Goal: Task Accomplishment & Management: Use online tool/utility

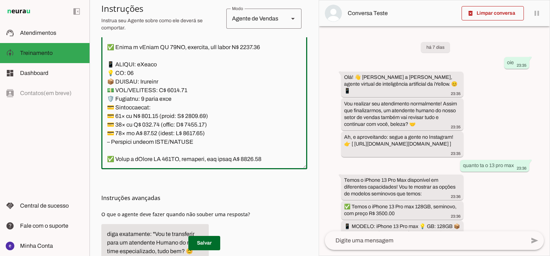
scroll to position [5585, 0]
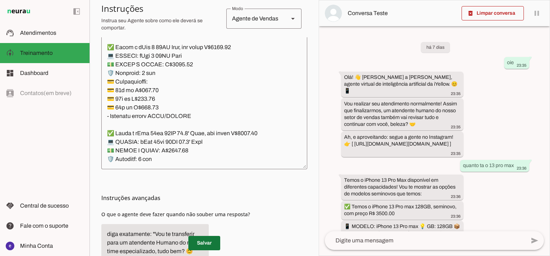
click at [200, 240] on span at bounding box center [204, 242] width 32 height 17
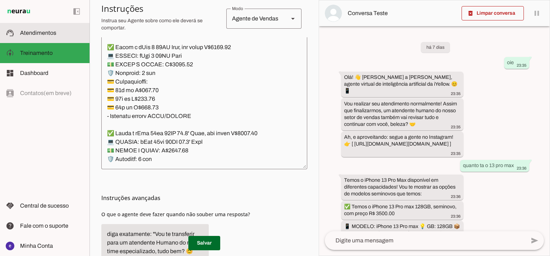
click at [57, 30] on slot at bounding box center [52, 33] width 64 height 9
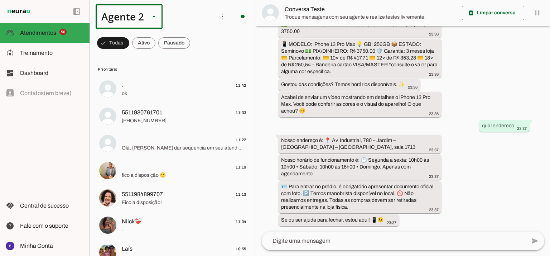
click at [150, 13] on slot at bounding box center [154, 16] width 9 height 9
click at [191, 36] on md-item "Agente 1" at bounding box center [224, 46] width 67 height 20
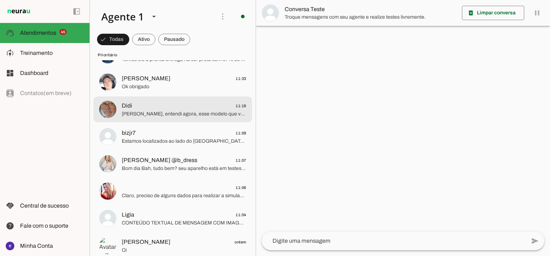
scroll to position [95, 0]
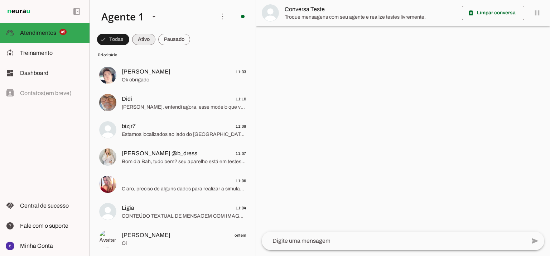
click at [129, 38] on span at bounding box center [113, 39] width 32 height 17
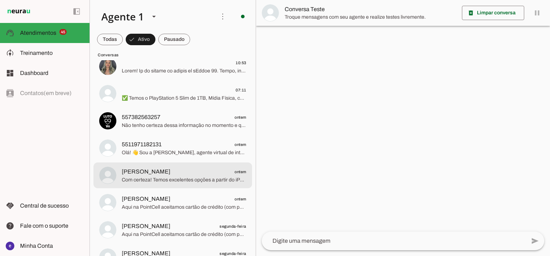
scroll to position [0, 0]
